Goal: Task Accomplishment & Management: Use online tool/utility

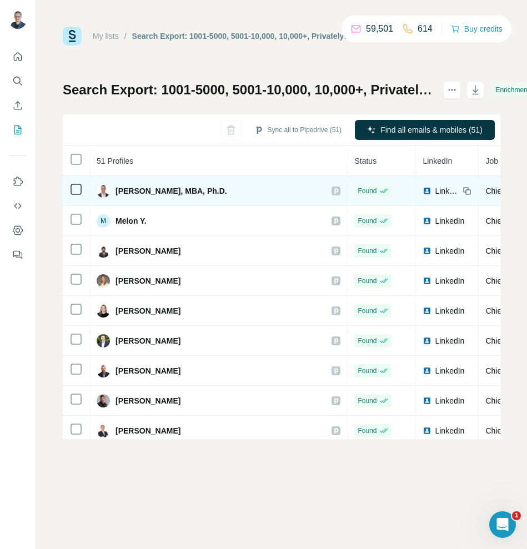
click at [434, 190] on span "LinkedIn" at bounding box center [446, 190] width 24 height 11
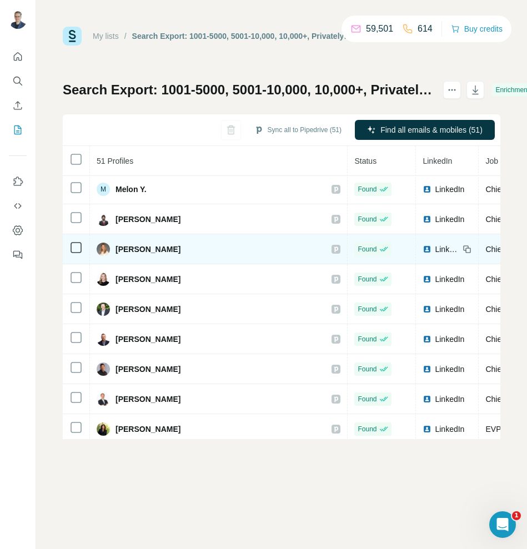
scroll to position [29, 0]
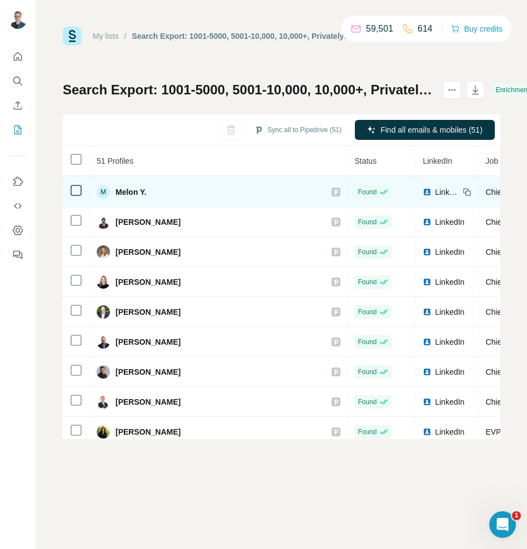
click at [434, 189] on span "LinkedIn" at bounding box center [446, 191] width 24 height 11
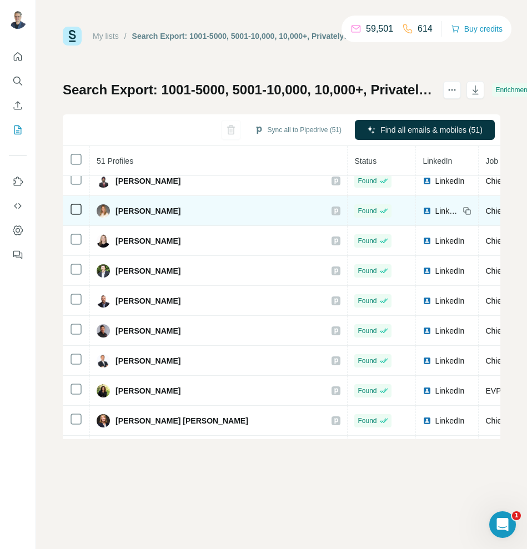
scroll to position [65, 0]
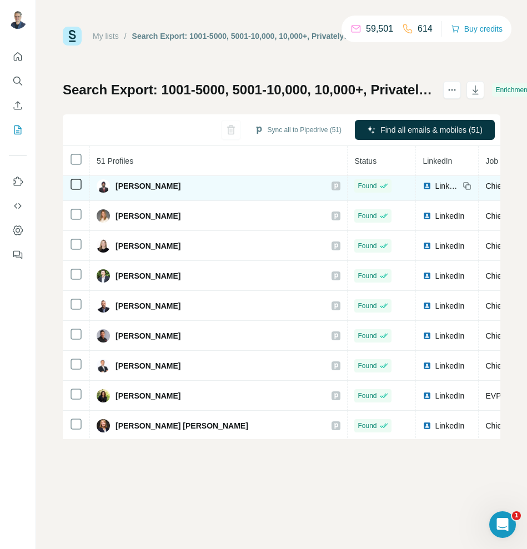
click at [434, 185] on span "LinkedIn" at bounding box center [446, 185] width 24 height 11
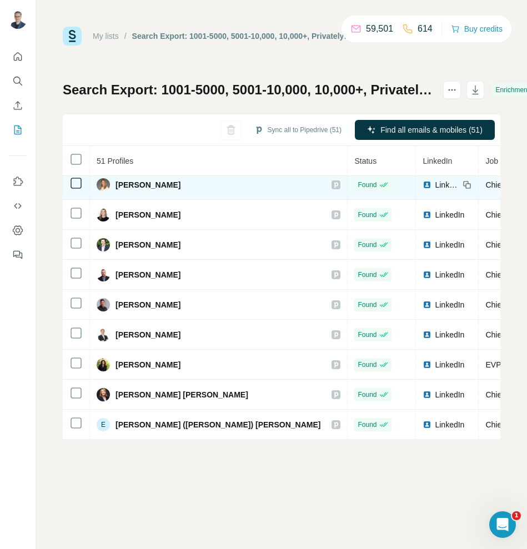
scroll to position [99, 0]
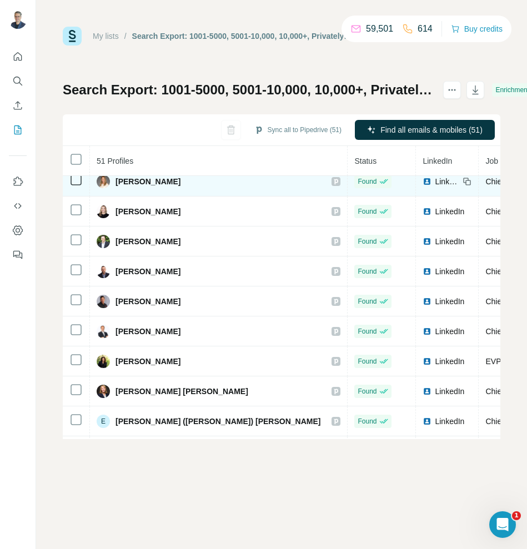
click at [434, 179] on span "LinkedIn" at bounding box center [446, 181] width 24 height 11
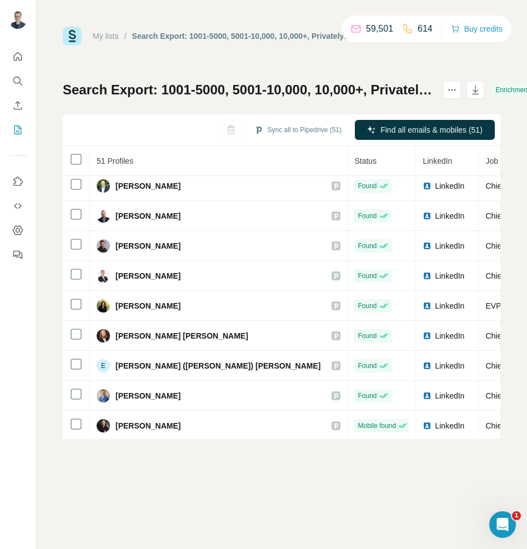
scroll to position [155, 0]
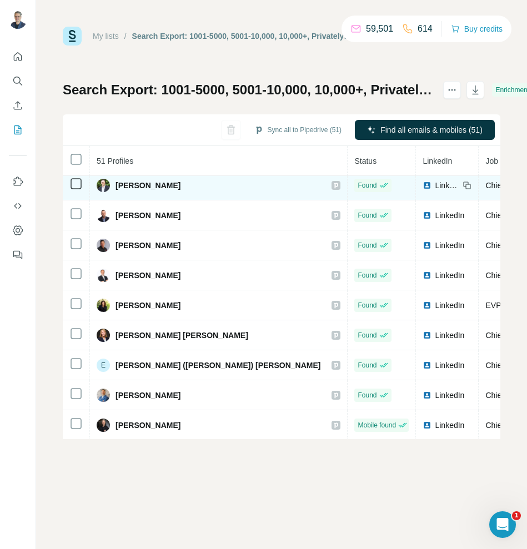
click at [434, 185] on span "LinkedIn" at bounding box center [446, 185] width 24 height 11
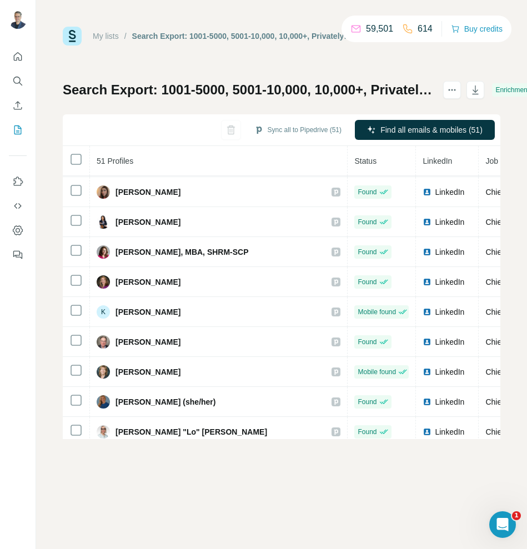
scroll to position [457, 0]
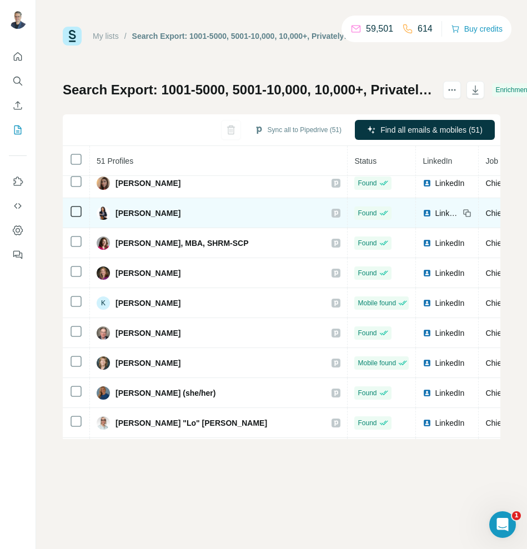
click at [434, 211] on span "LinkedIn" at bounding box center [446, 213] width 24 height 11
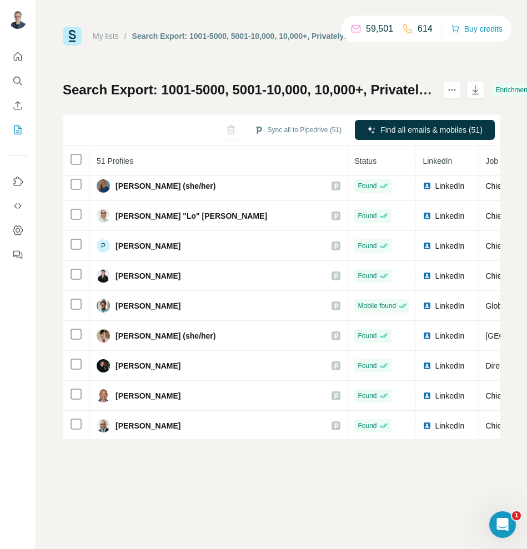
scroll to position [658, 0]
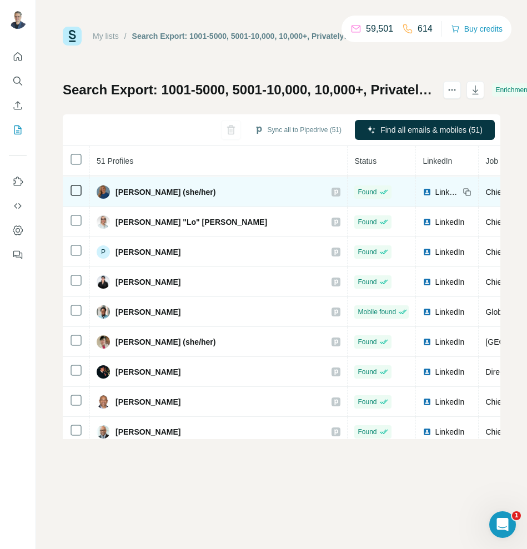
click at [434, 190] on span "LinkedIn" at bounding box center [446, 191] width 24 height 11
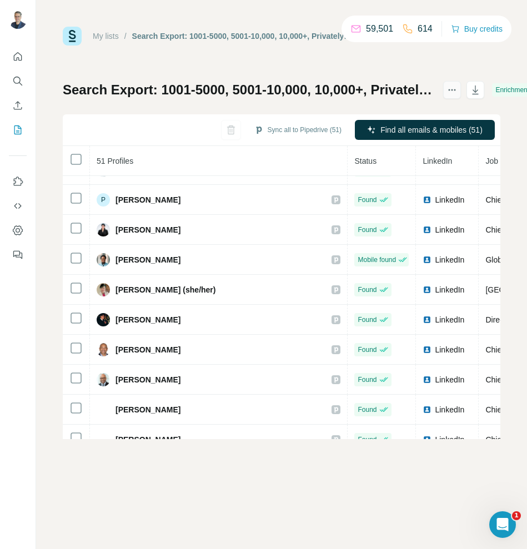
scroll to position [714, 0]
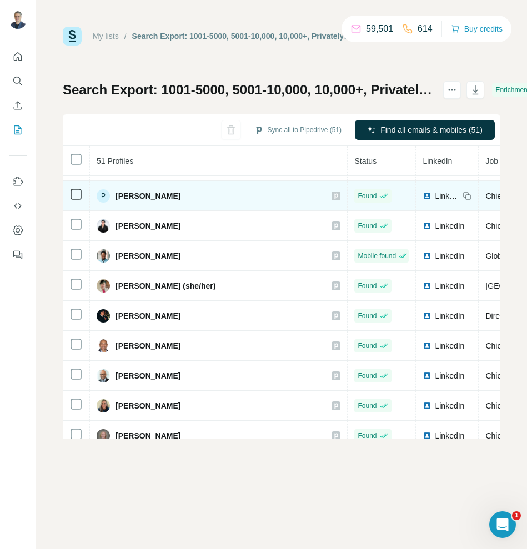
click at [434, 193] on span "LinkedIn" at bounding box center [446, 195] width 24 height 11
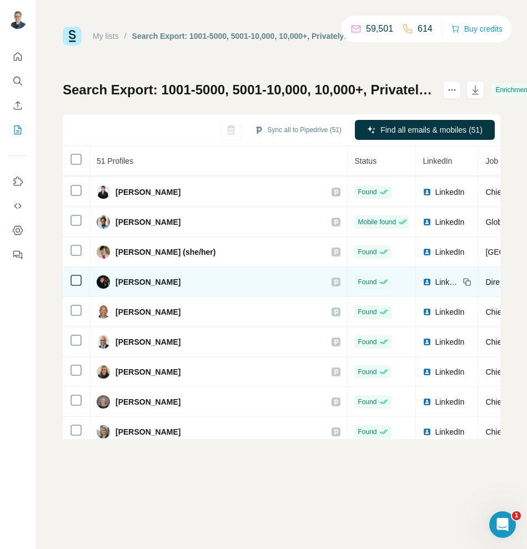
scroll to position [751, 0]
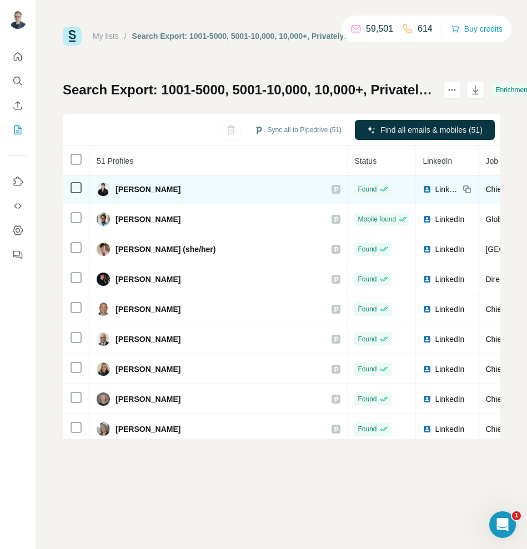
click at [434, 189] on span "LinkedIn" at bounding box center [446, 189] width 24 height 11
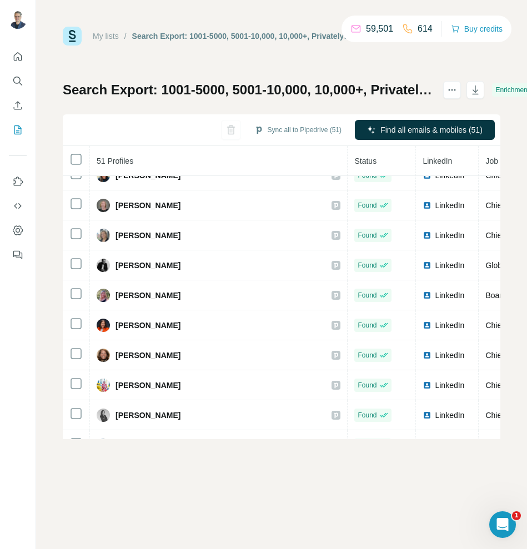
scroll to position [950, 0]
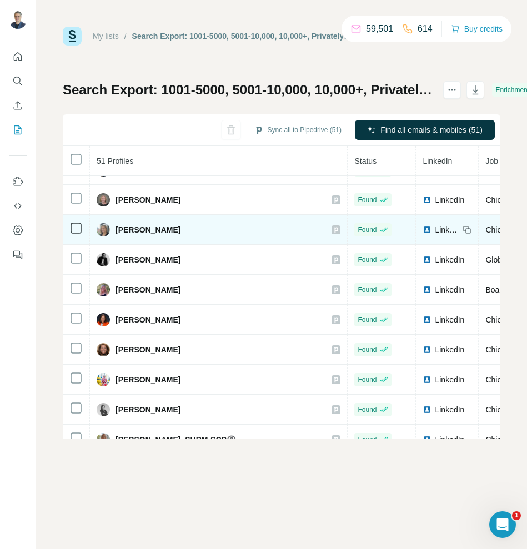
click at [434, 230] on span "LinkedIn" at bounding box center [446, 229] width 24 height 11
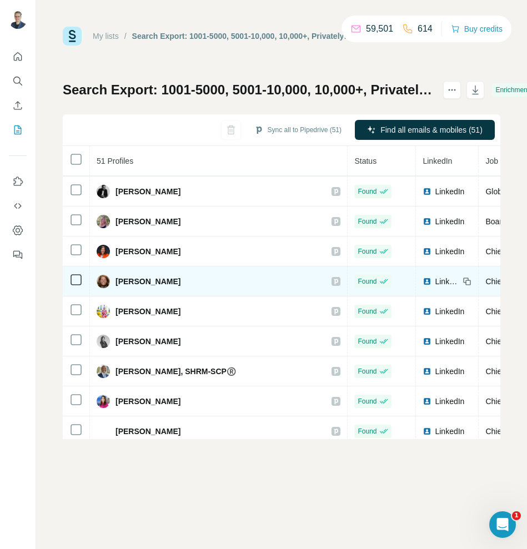
scroll to position [1019, 0]
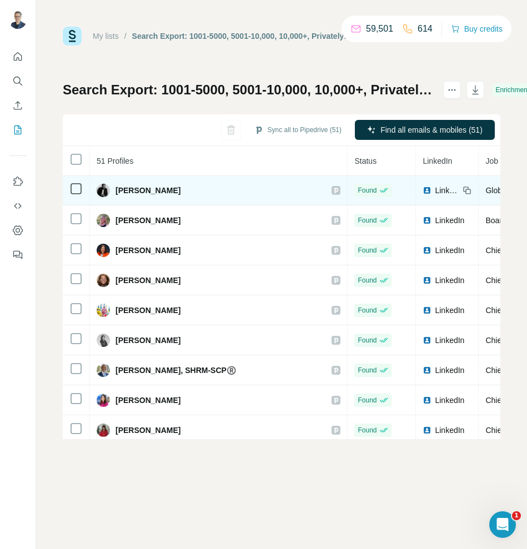
click at [434, 191] on span "LinkedIn" at bounding box center [446, 190] width 24 height 11
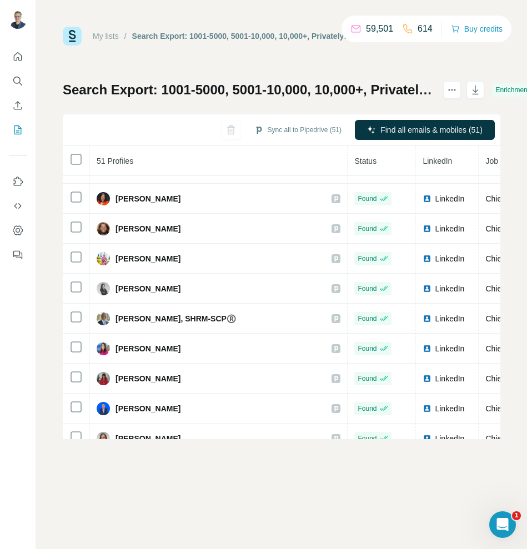
scroll to position [1080, 0]
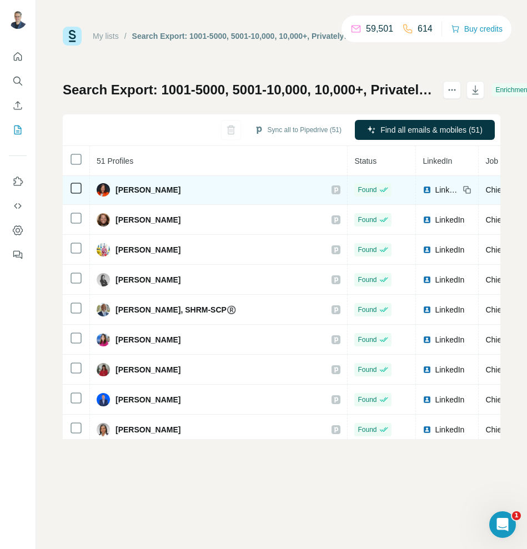
click at [434, 190] on span "LinkedIn" at bounding box center [446, 189] width 24 height 11
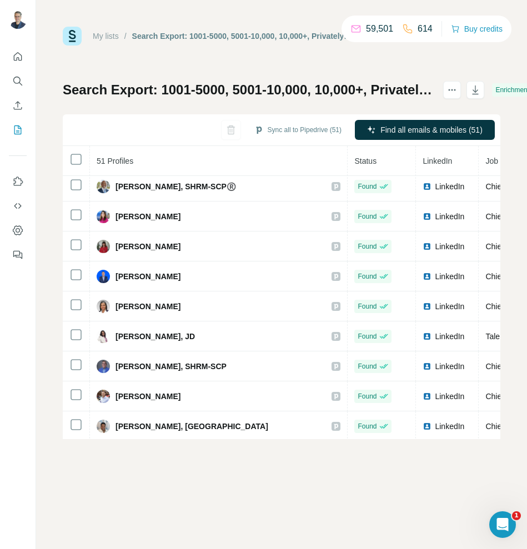
scroll to position [1204, 0]
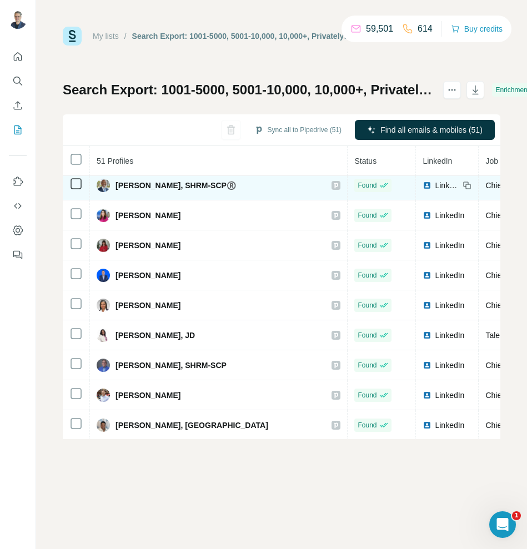
click at [434, 184] on span "LinkedIn" at bounding box center [446, 185] width 24 height 11
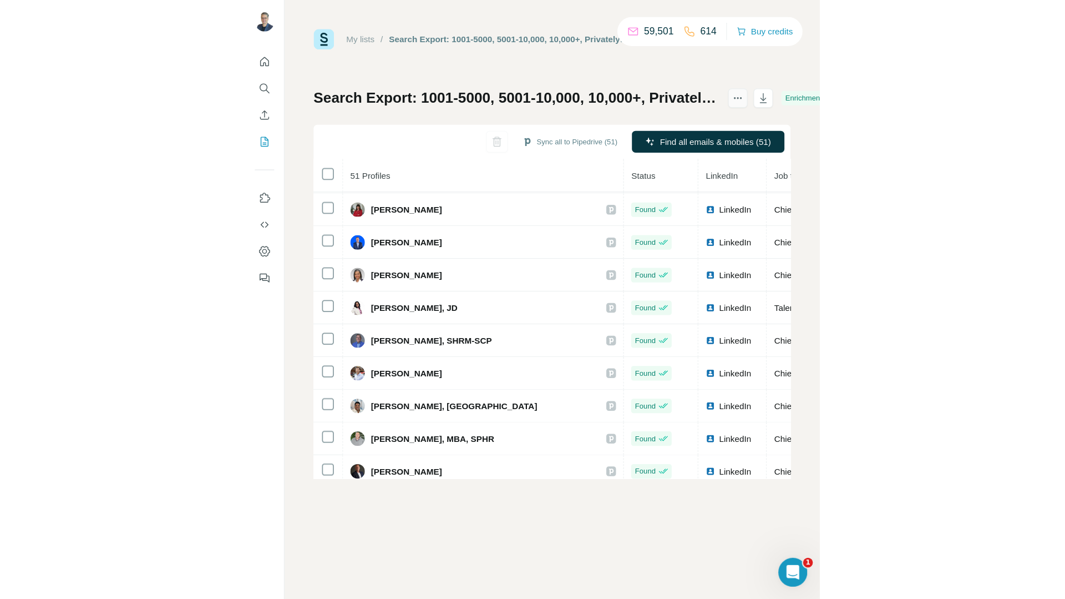
scroll to position [1265, 0]
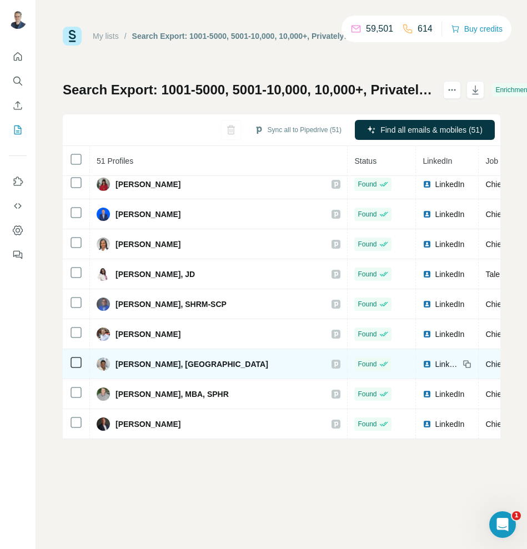
click at [434, 363] on span "LinkedIn" at bounding box center [446, 363] width 24 height 11
